Goal: Task Accomplishment & Management: Manage account settings

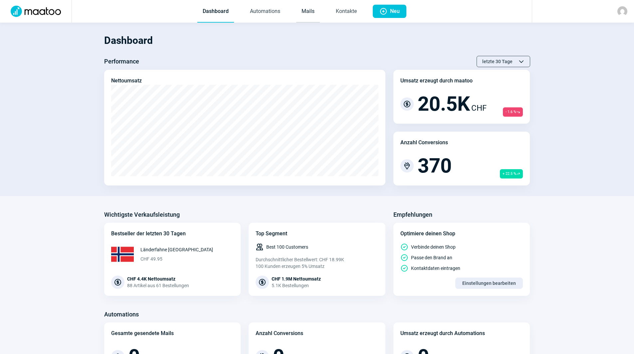
click at [313, 13] on link "Mails" at bounding box center [308, 12] width 24 height 22
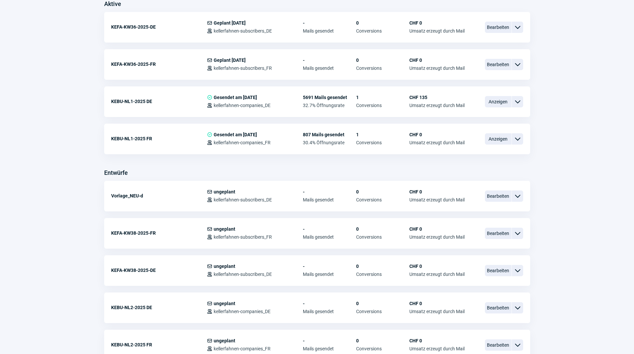
scroll to position [200, 0]
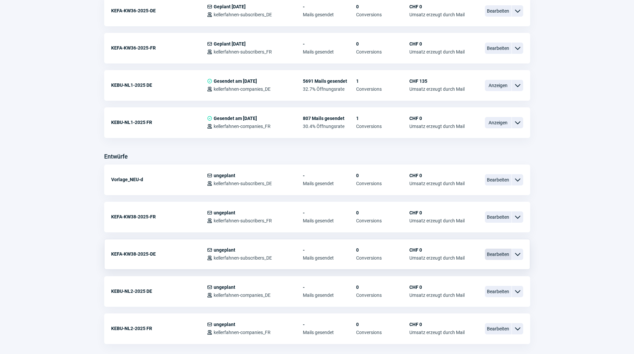
click at [502, 254] on span "Bearbeiten" at bounding box center [498, 254] width 27 height 11
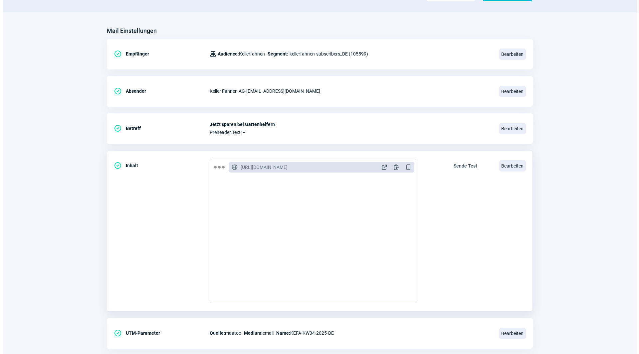
scroll to position [67, 0]
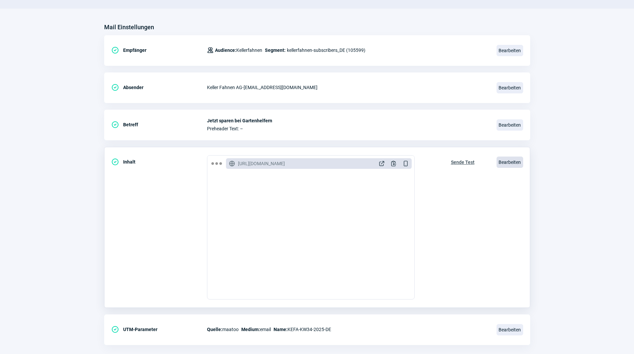
click at [507, 161] on span "Bearbeiten" at bounding box center [510, 162] width 27 height 11
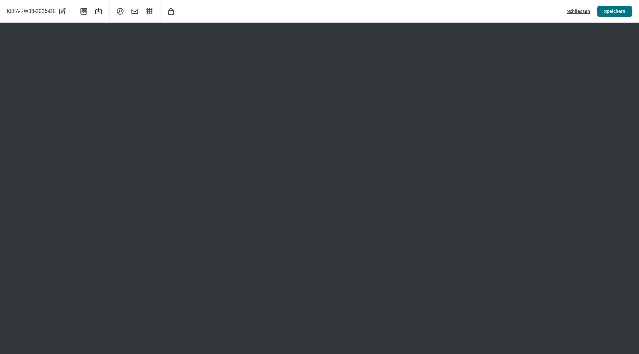
click at [616, 10] on span "Speichern" at bounding box center [614, 11] width 21 height 11
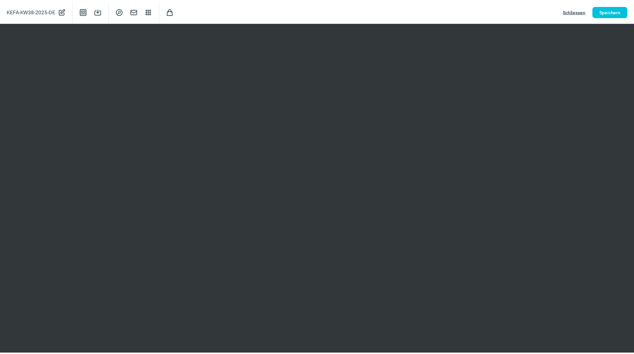
scroll to position [0, 0]
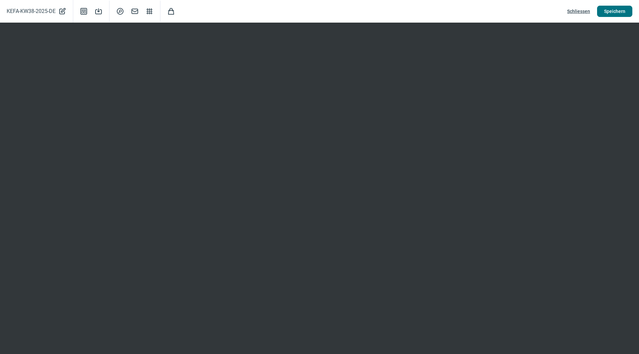
click at [613, 9] on span "Speichern" at bounding box center [614, 11] width 21 height 11
click at [623, 9] on span "Speichern" at bounding box center [614, 11] width 21 height 11
click at [579, 11] on span "Schliessen" at bounding box center [578, 11] width 23 height 11
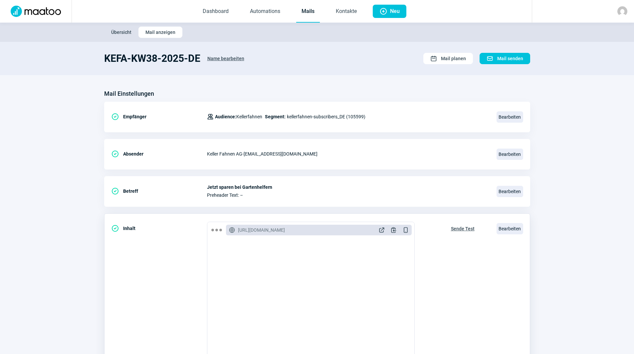
click at [463, 227] on span "Sende Test" at bounding box center [463, 229] width 24 height 11
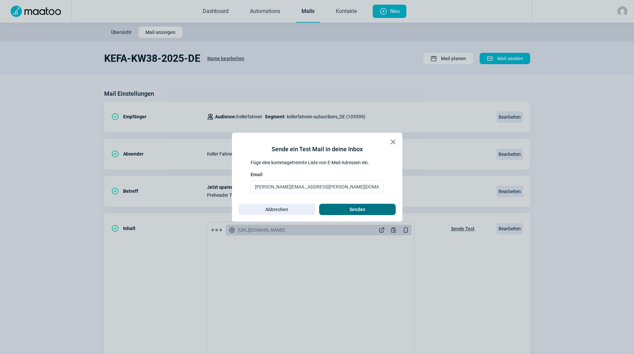
click at [350, 209] on span "Senden" at bounding box center [357, 209] width 16 height 11
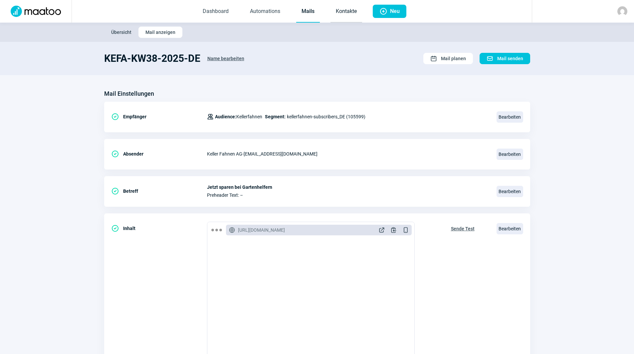
click at [342, 11] on link "Kontakte" at bounding box center [346, 12] width 32 height 22
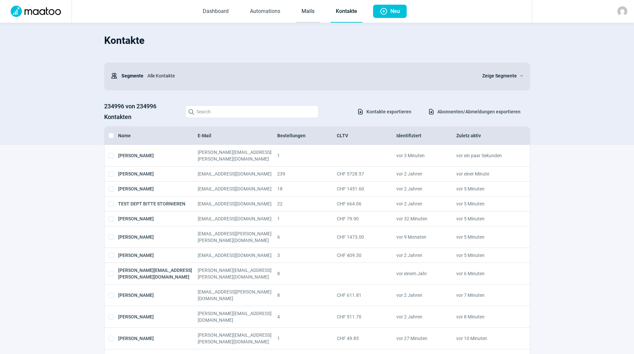
click at [305, 12] on link "Mails" at bounding box center [308, 12] width 24 height 22
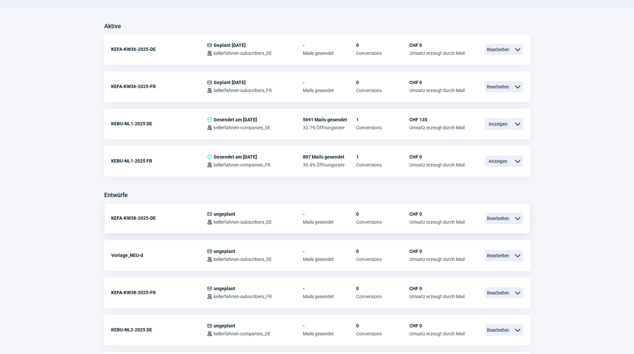
scroll to position [166, 0]
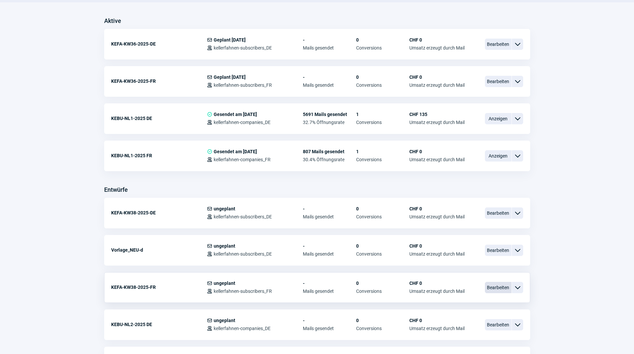
click at [498, 284] on span "Bearbeiten" at bounding box center [498, 287] width 27 height 11
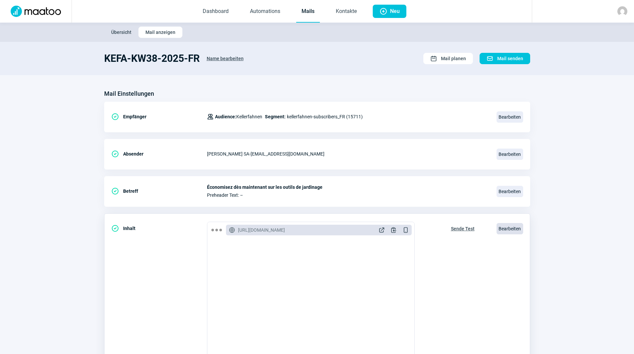
click at [520, 228] on span "Bearbeiten" at bounding box center [510, 228] width 27 height 11
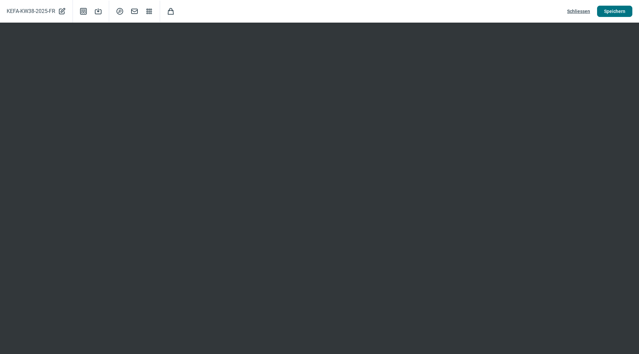
click at [616, 15] on span "Speichern" at bounding box center [614, 11] width 21 height 11
click at [618, 10] on span "Speichern" at bounding box center [614, 11] width 21 height 11
click at [617, 14] on span "Speichern" at bounding box center [614, 11] width 21 height 11
click at [618, 9] on span "Speichern" at bounding box center [614, 11] width 21 height 11
click at [581, 8] on span "Schliessen" at bounding box center [578, 11] width 23 height 11
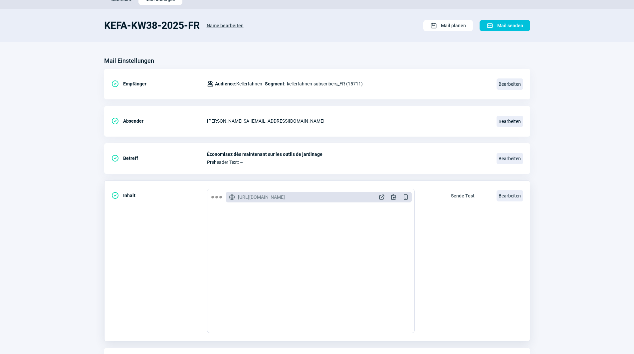
scroll to position [33, 0]
click at [465, 193] on span "Sende Test" at bounding box center [463, 195] width 24 height 11
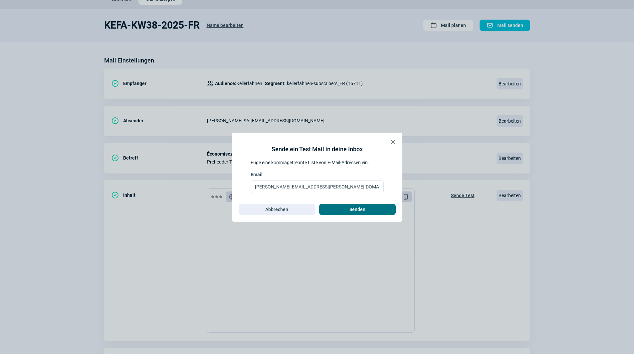
click at [345, 213] on span "Senden" at bounding box center [357, 209] width 63 height 11
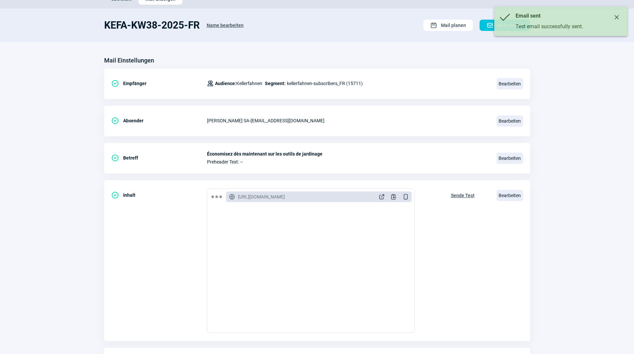
scroll to position [0, 0]
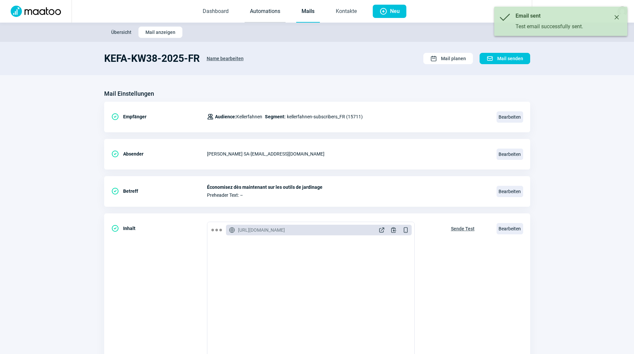
click at [247, 15] on link "Automations" at bounding box center [265, 12] width 41 height 22
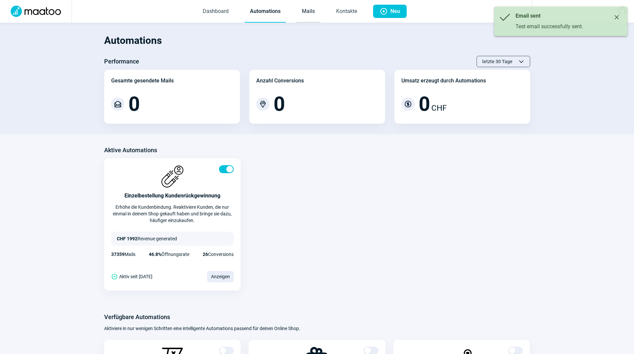
click at [303, 13] on link "Mails" at bounding box center [309, 12] width 24 height 22
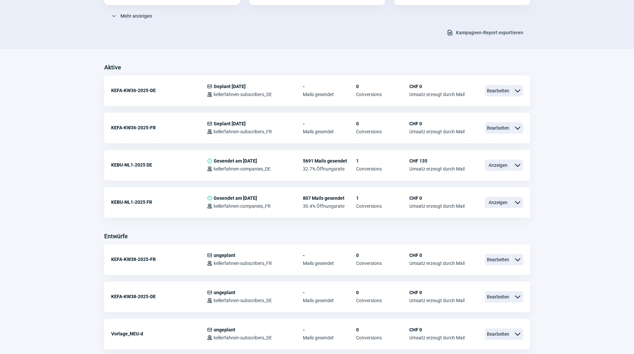
scroll to position [133, 0]
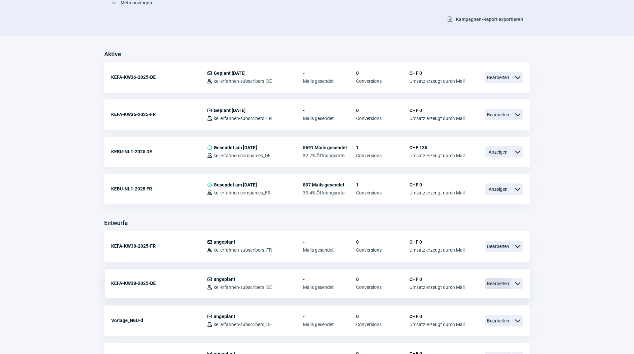
click at [506, 281] on span "Bearbeiten" at bounding box center [498, 283] width 27 height 11
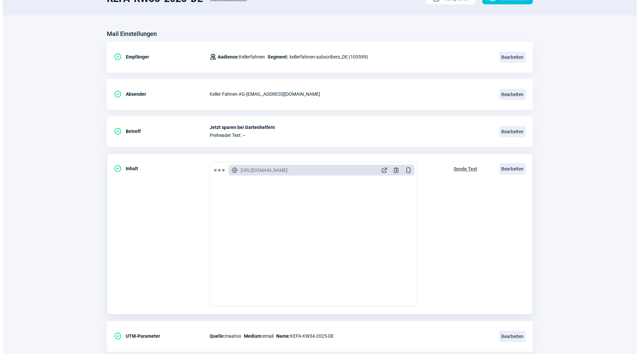
scroll to position [67, 0]
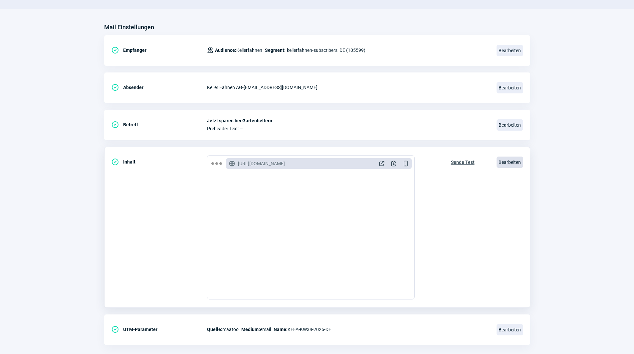
click at [513, 162] on span "Bearbeiten" at bounding box center [510, 162] width 27 height 11
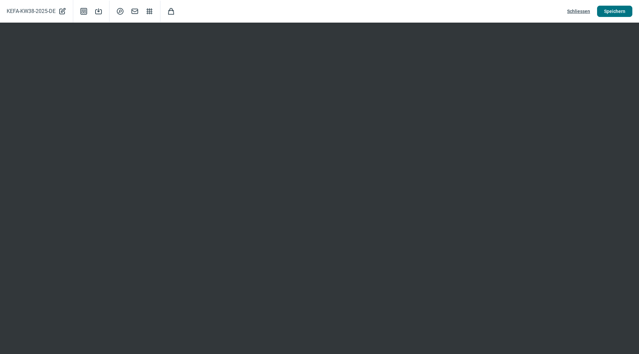
click at [617, 6] on span "Speichern" at bounding box center [614, 11] width 21 height 11
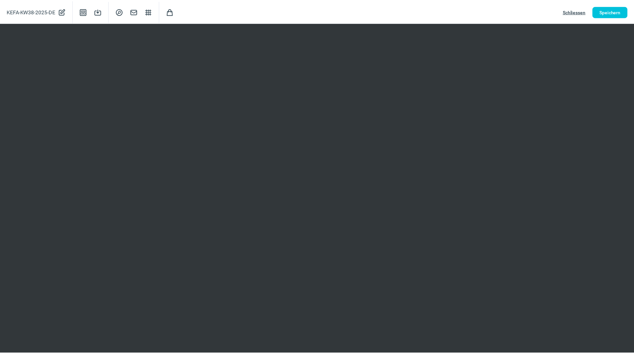
scroll to position [0, 0]
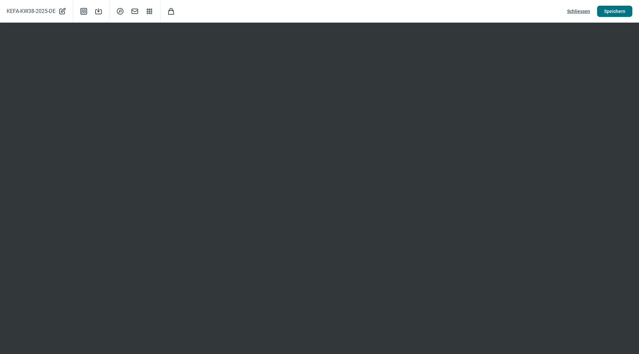
click at [611, 11] on span "Speichern" at bounding box center [614, 11] width 21 height 11
click at [579, 9] on span "Schliessen" at bounding box center [578, 11] width 23 height 11
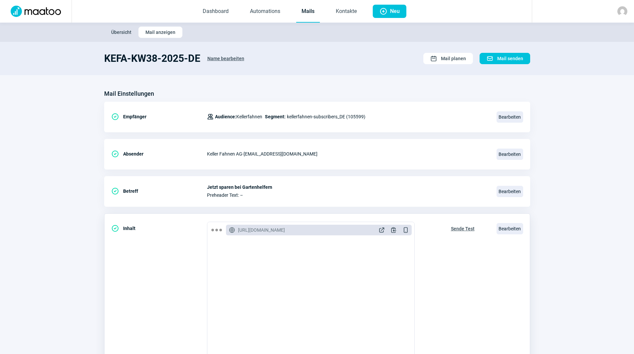
click at [460, 229] on span "Sende Test" at bounding box center [463, 229] width 24 height 11
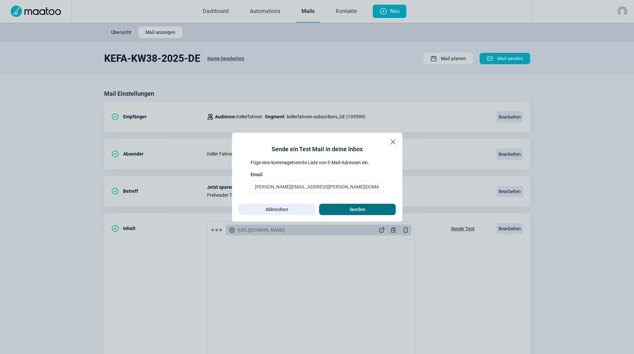
click at [346, 208] on span "Senden" at bounding box center [357, 209] width 63 height 11
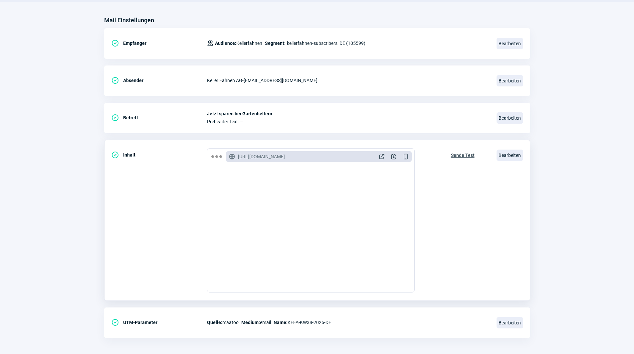
scroll to position [78, 0]
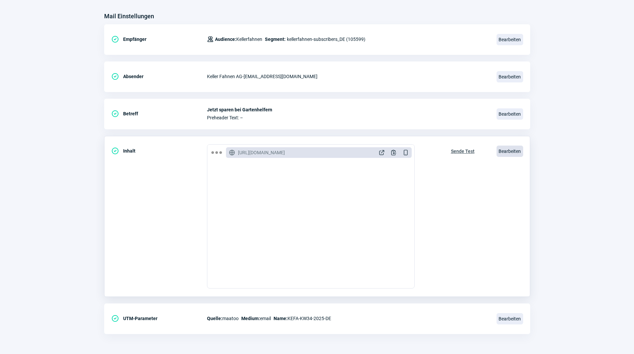
click at [503, 149] on span "Bearbeiten" at bounding box center [510, 151] width 27 height 11
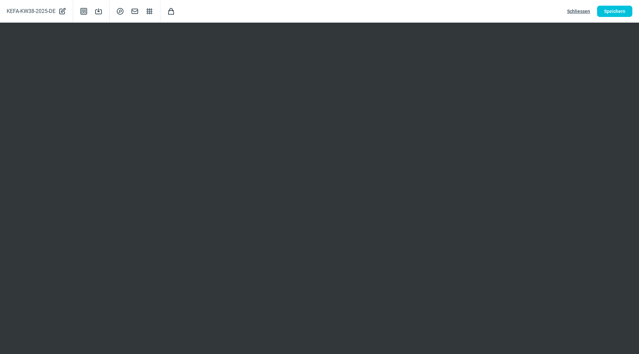
click at [602, 17] on div "KEFA-KW38-2025-DE PencilAlt icon Template icon Save icon SearchCircle icon Mail…" at bounding box center [319, 11] width 639 height 23
click at [605, 9] on span "Speichern" at bounding box center [614, 11] width 21 height 11
click at [585, 12] on span "Schliessen" at bounding box center [578, 11] width 23 height 11
